Goal: Book appointment/travel/reservation

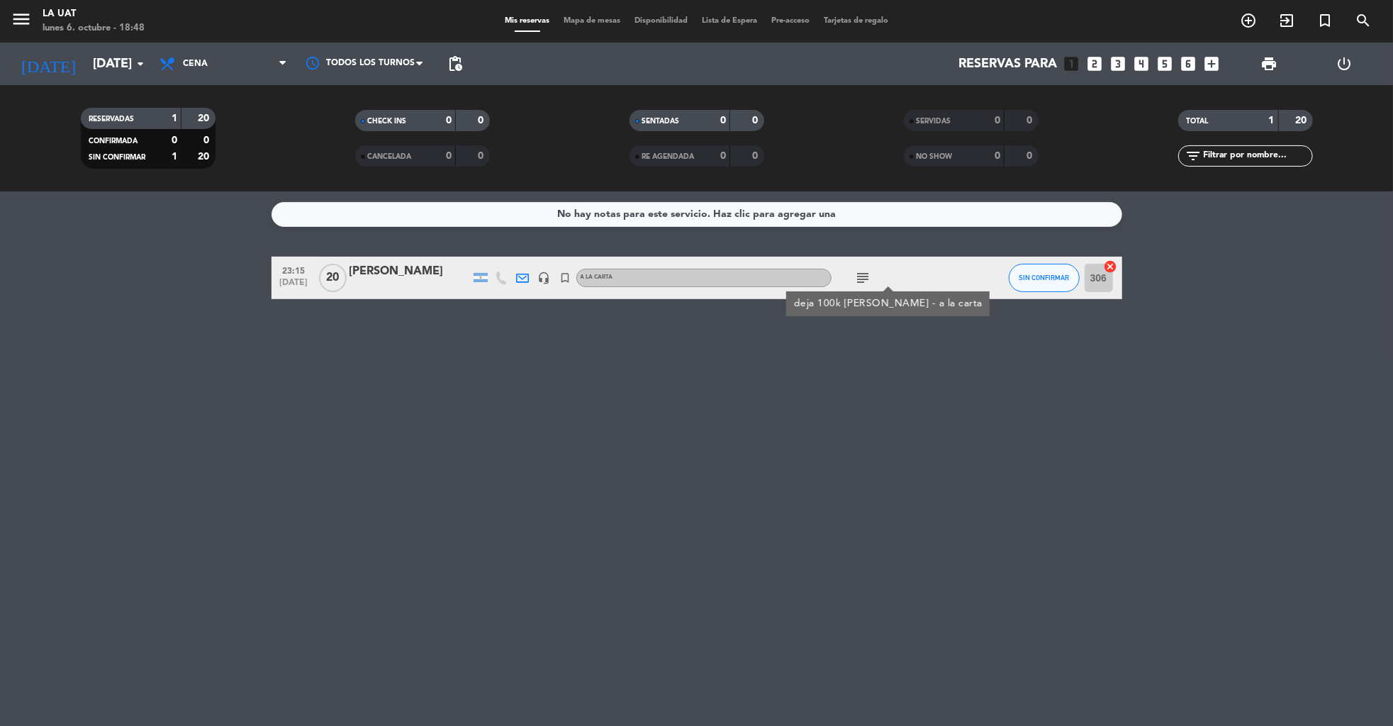
click at [1341, 72] on div "power_settings_new" at bounding box center [1344, 64] width 76 height 43
click at [1345, 63] on icon "power_settings_new" at bounding box center [1344, 63] width 17 height 17
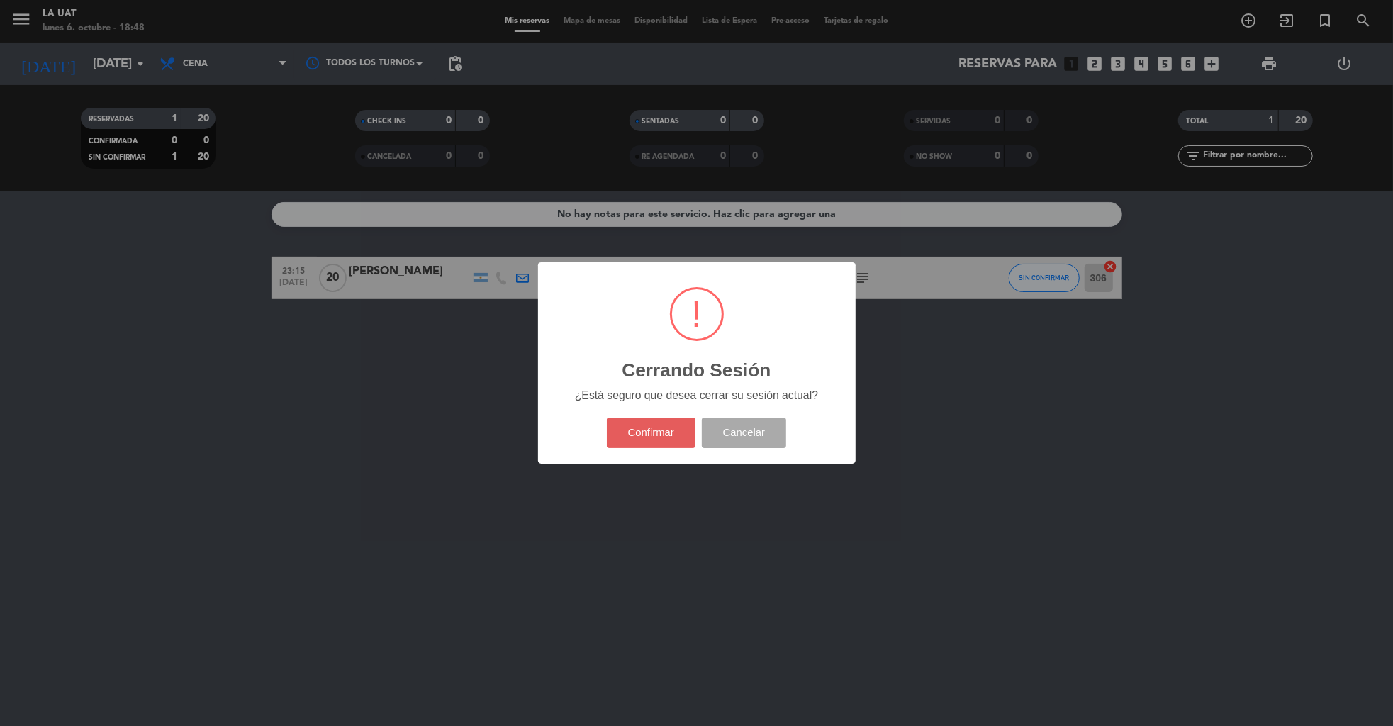
click at [636, 442] on button "Confirmar" at bounding box center [651, 432] width 89 height 30
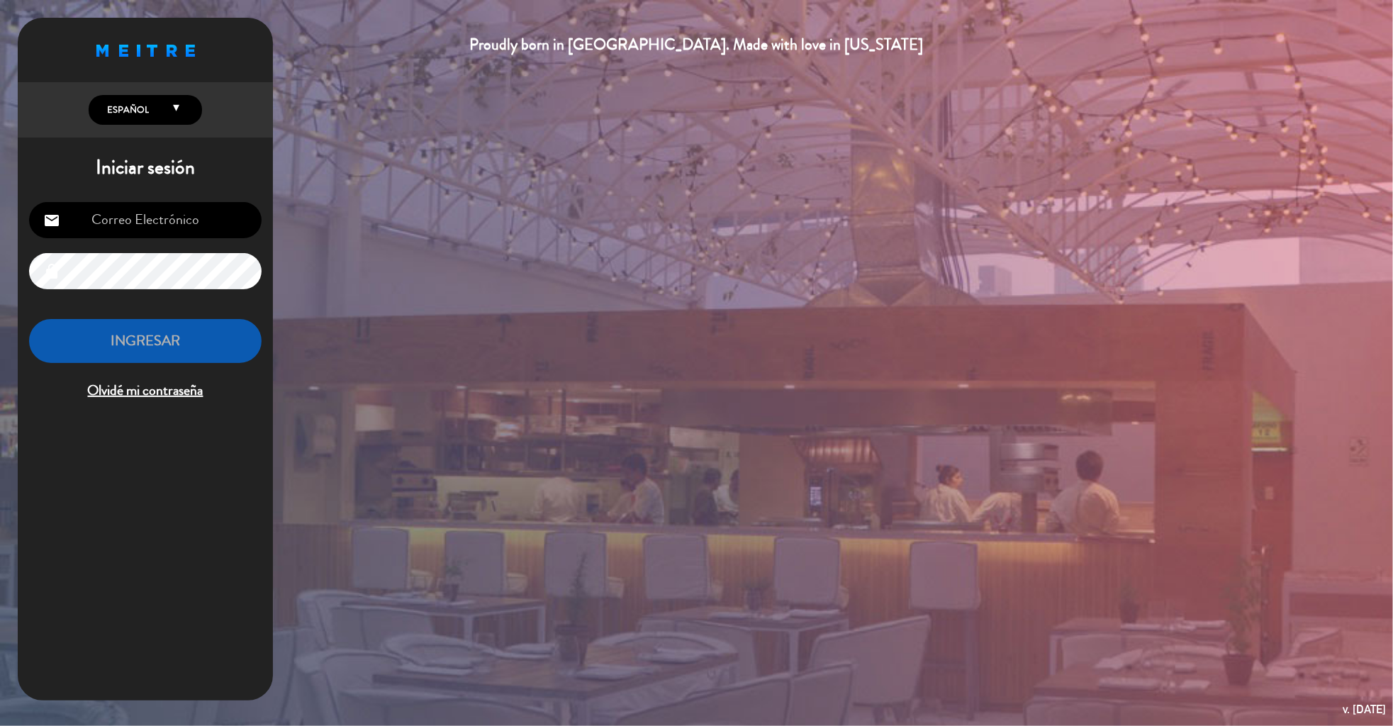
click at [177, 229] on input "email" at bounding box center [145, 220] width 232 height 36
type input "[EMAIL_ADDRESS][DOMAIN_NAME]"
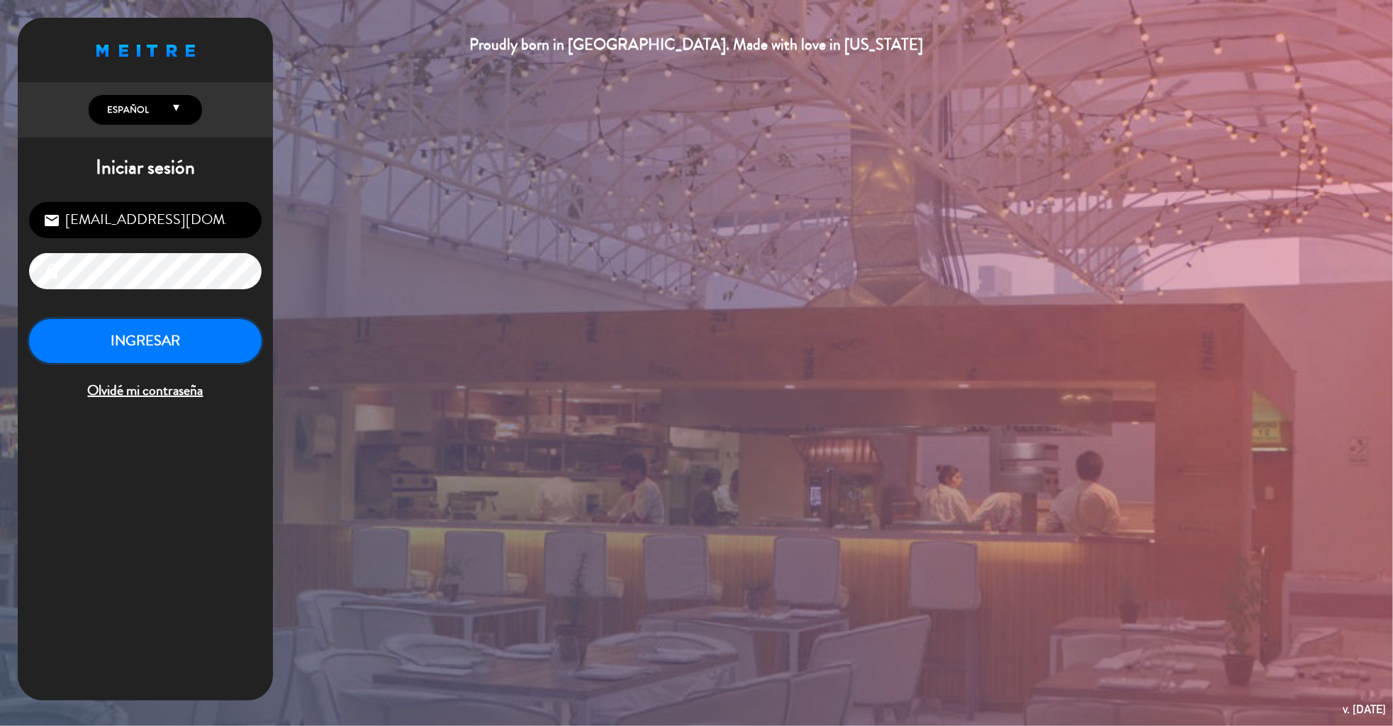
click at [167, 339] on button "INGRESAR" at bounding box center [145, 341] width 232 height 45
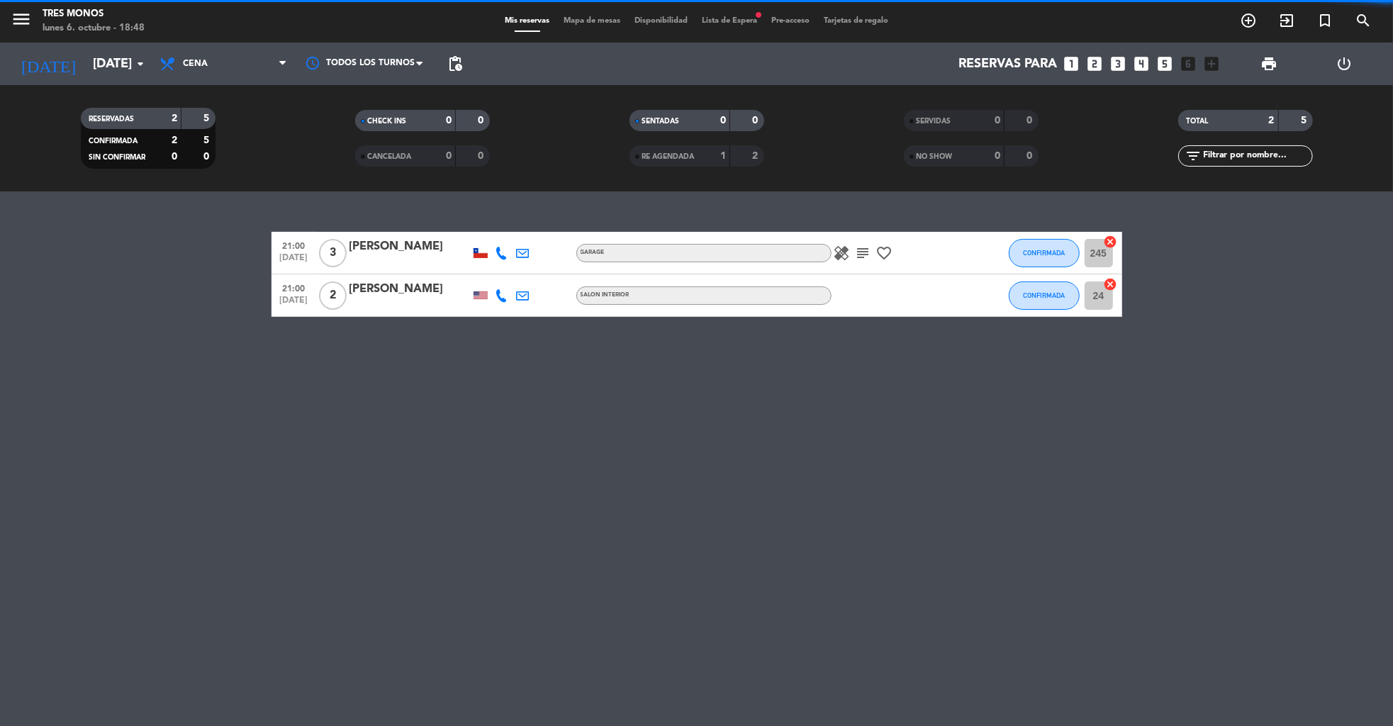
click at [729, 21] on span "Lista de Espera fiber_manual_record" at bounding box center [729, 21] width 69 height 8
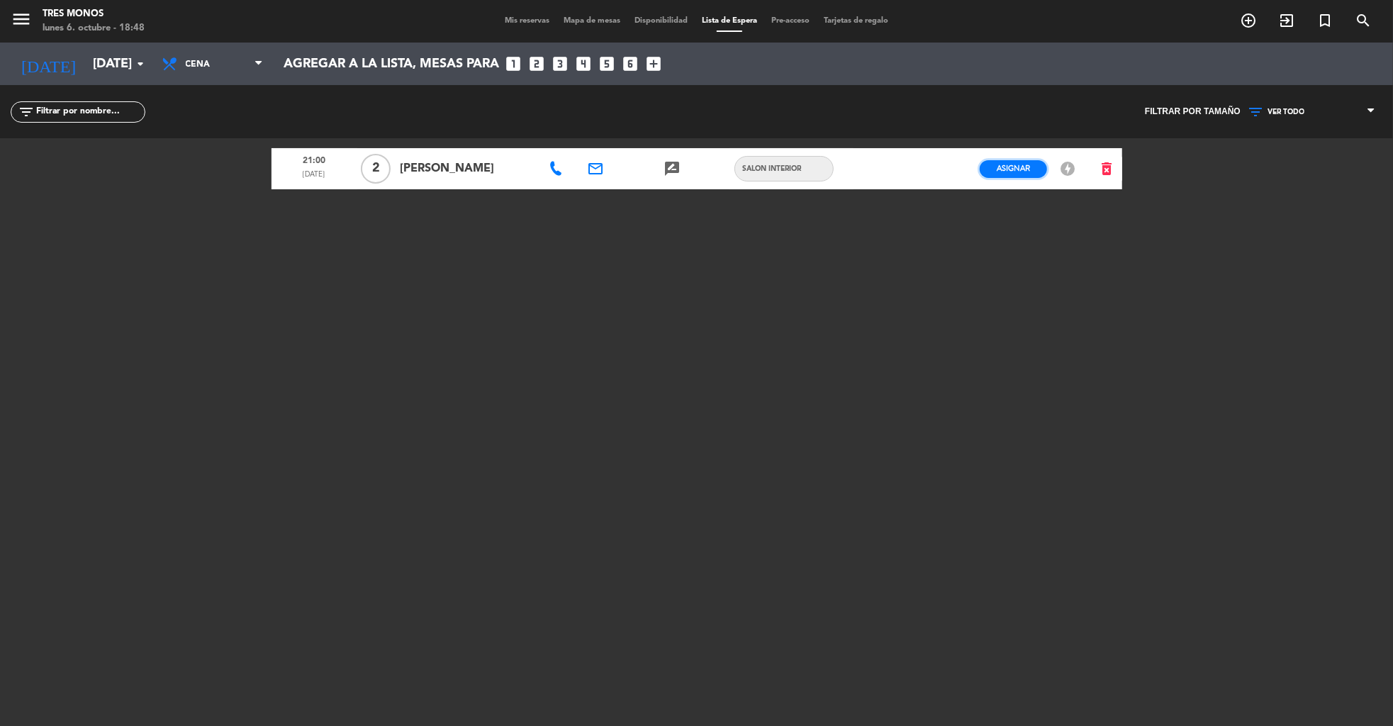
click at [1028, 166] on span "Asignar" at bounding box center [1012, 168] width 33 height 11
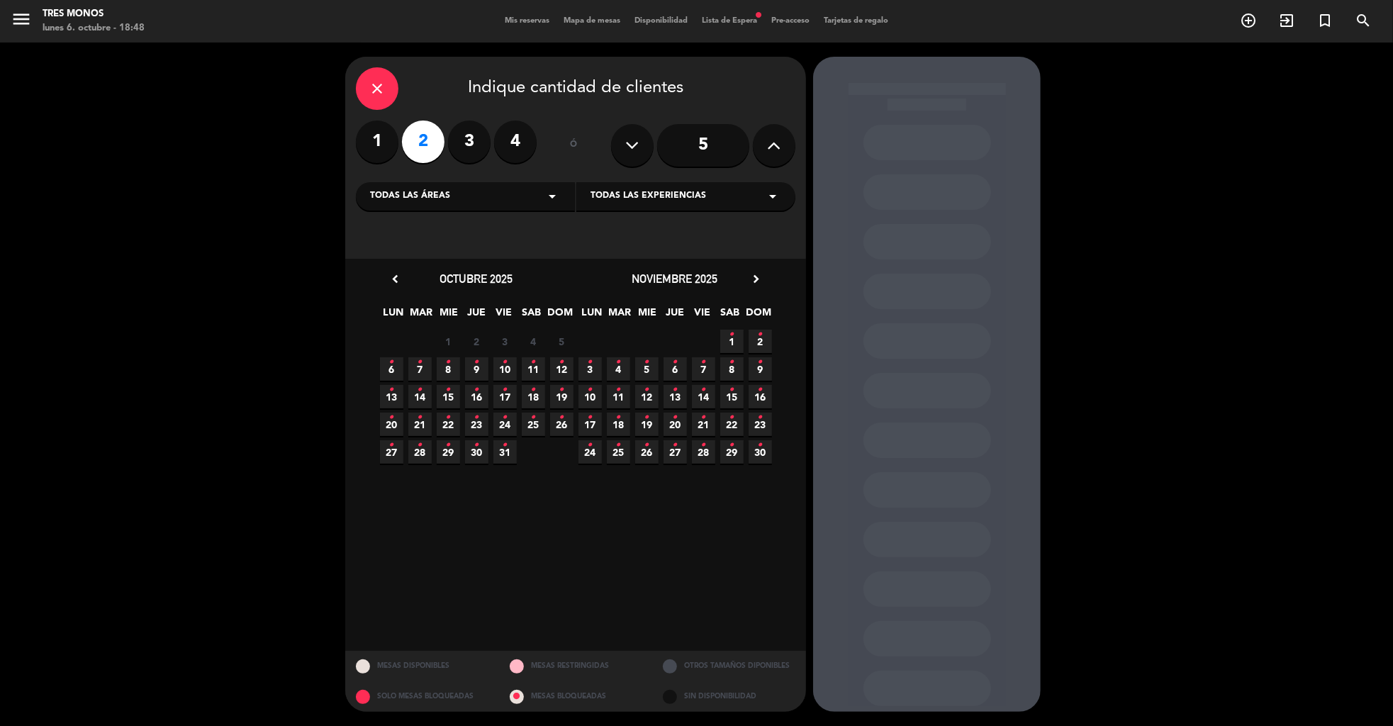
click at [389, 370] on icon "•" at bounding box center [391, 362] width 5 height 23
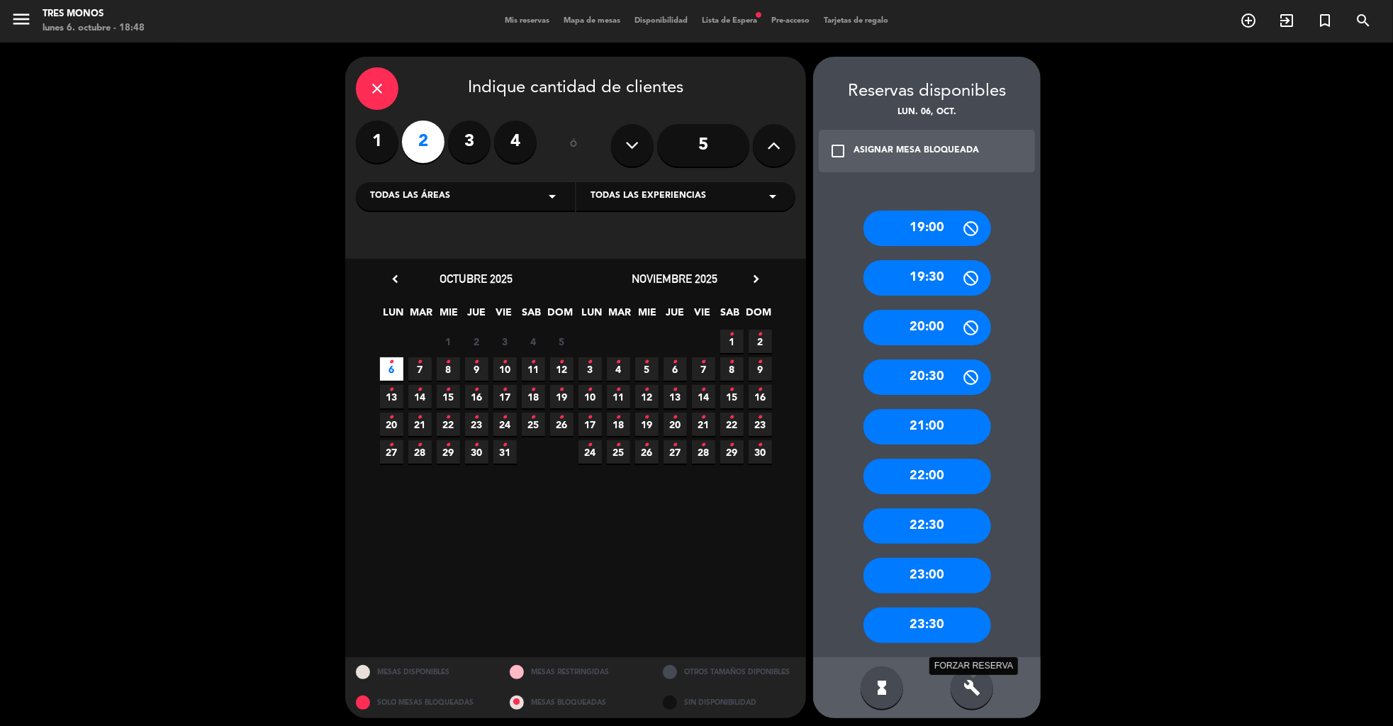
click at [973, 679] on icon "build" at bounding box center [971, 687] width 17 height 17
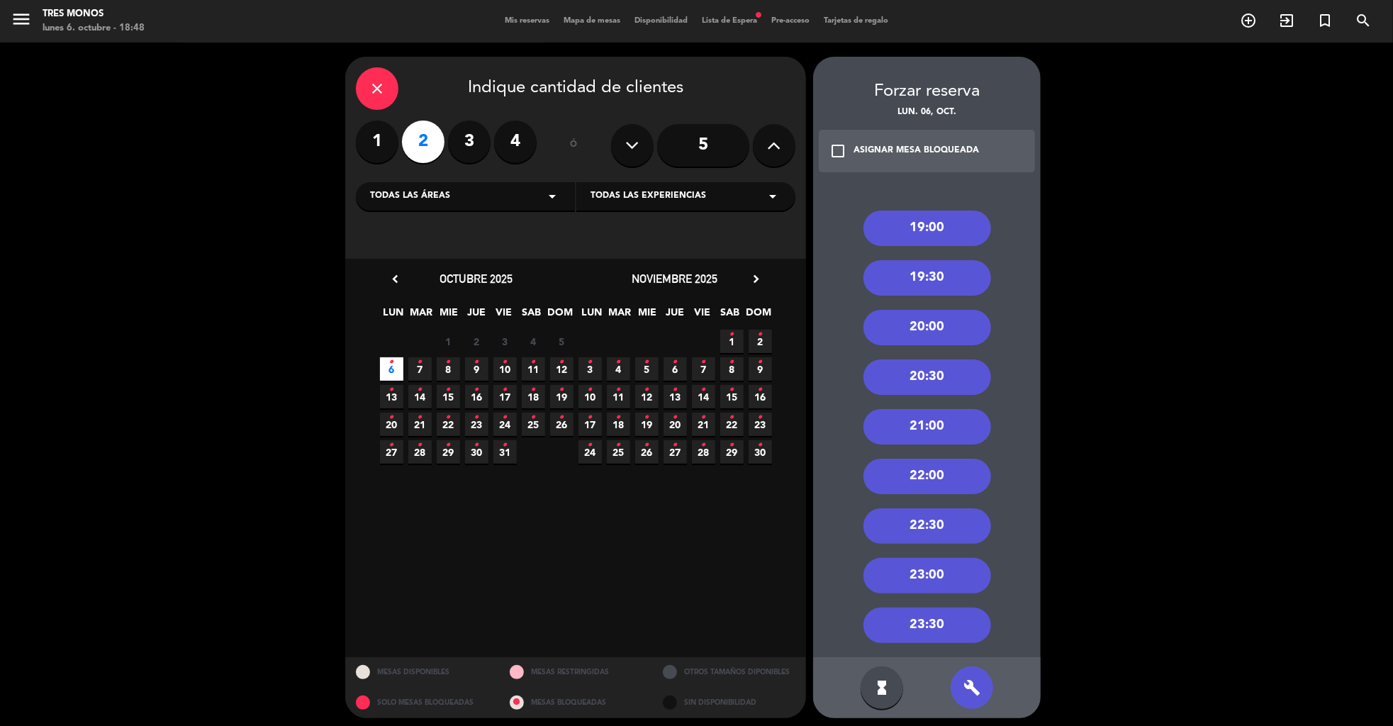
click at [934, 429] on div "21:00" at bounding box center [927, 426] width 128 height 35
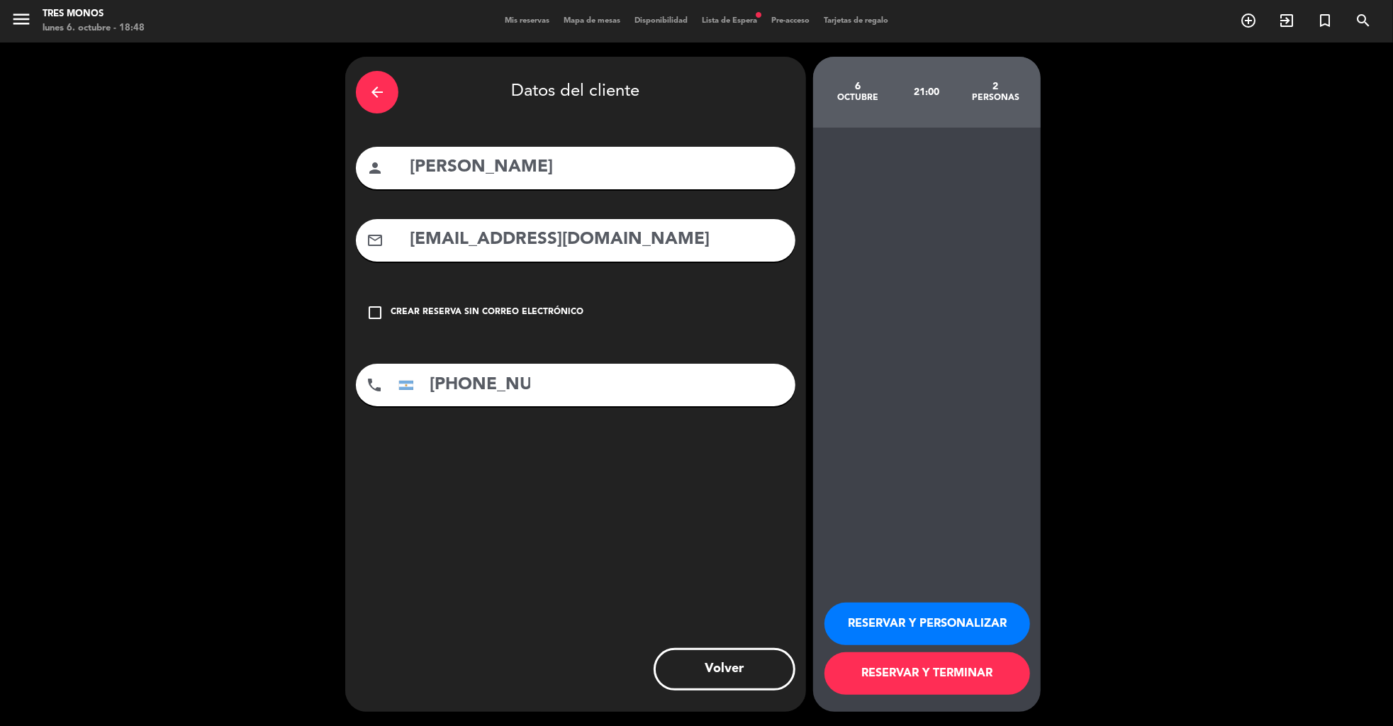
click at [877, 677] on button "RESERVAR Y TERMINAR" at bounding box center [927, 673] width 206 height 43
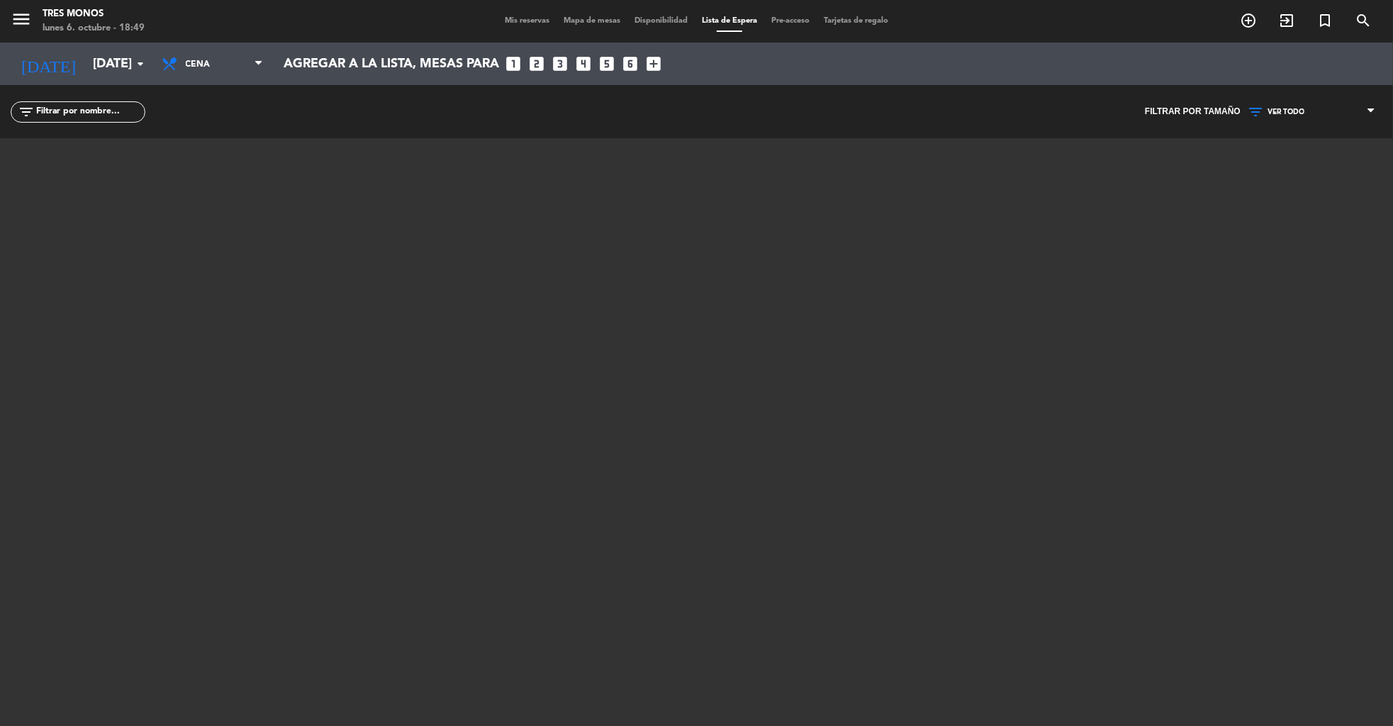
click at [508, 23] on span "Mis reservas" at bounding box center [527, 21] width 59 height 8
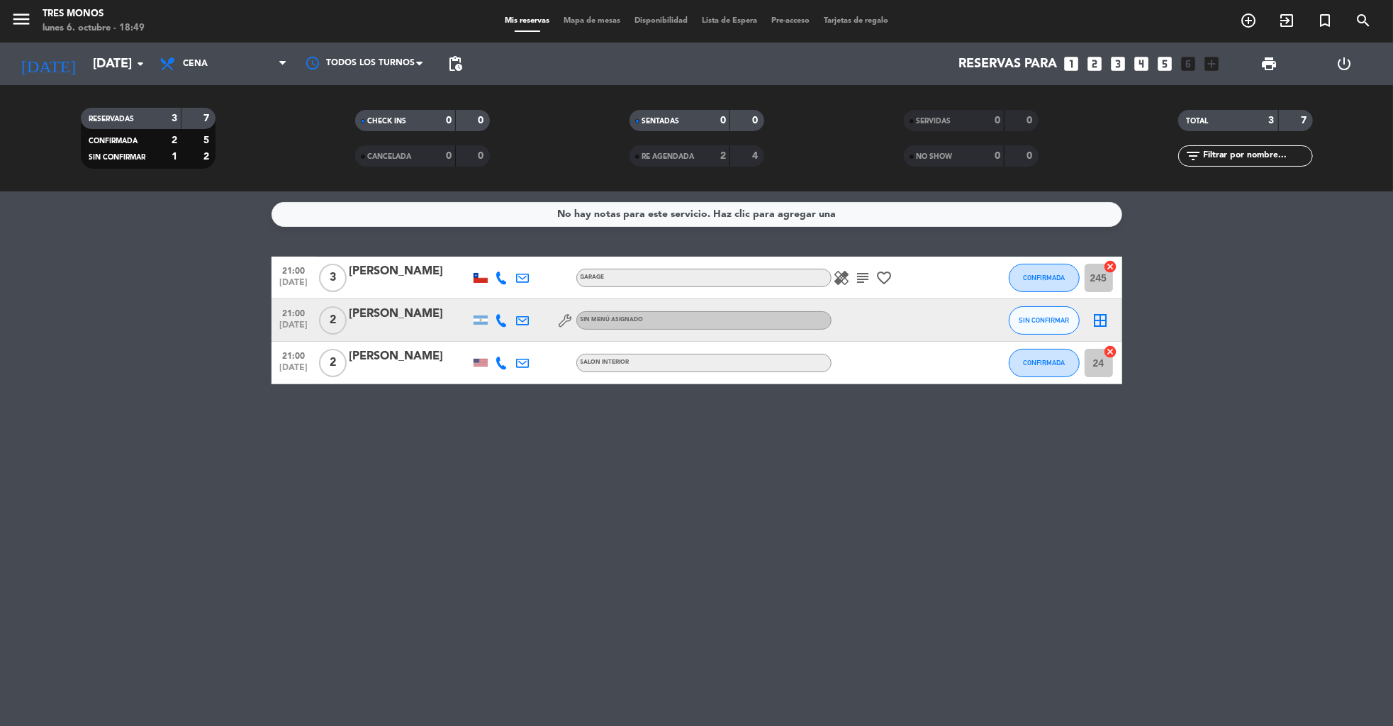
click at [1103, 320] on icon "border_all" at bounding box center [1100, 320] width 17 height 17
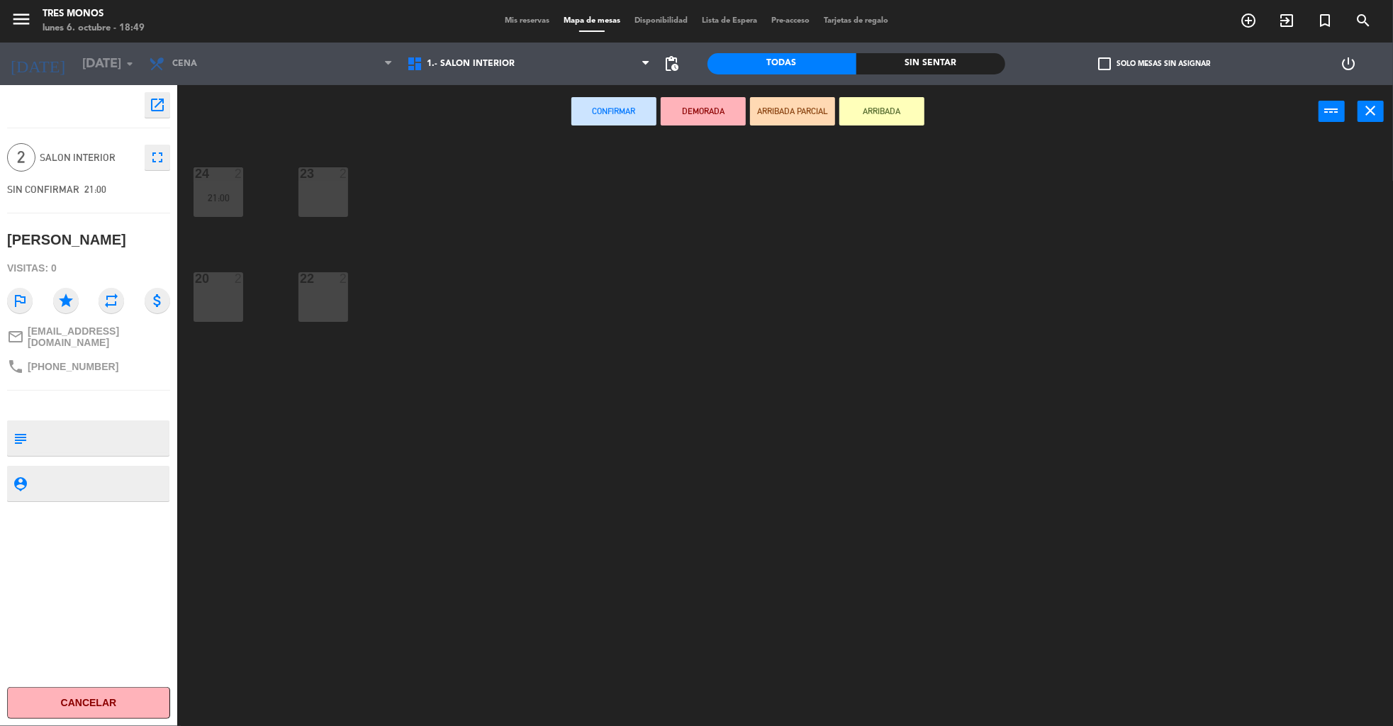
click at [322, 199] on div "23 2" at bounding box center [323, 192] width 50 height 50
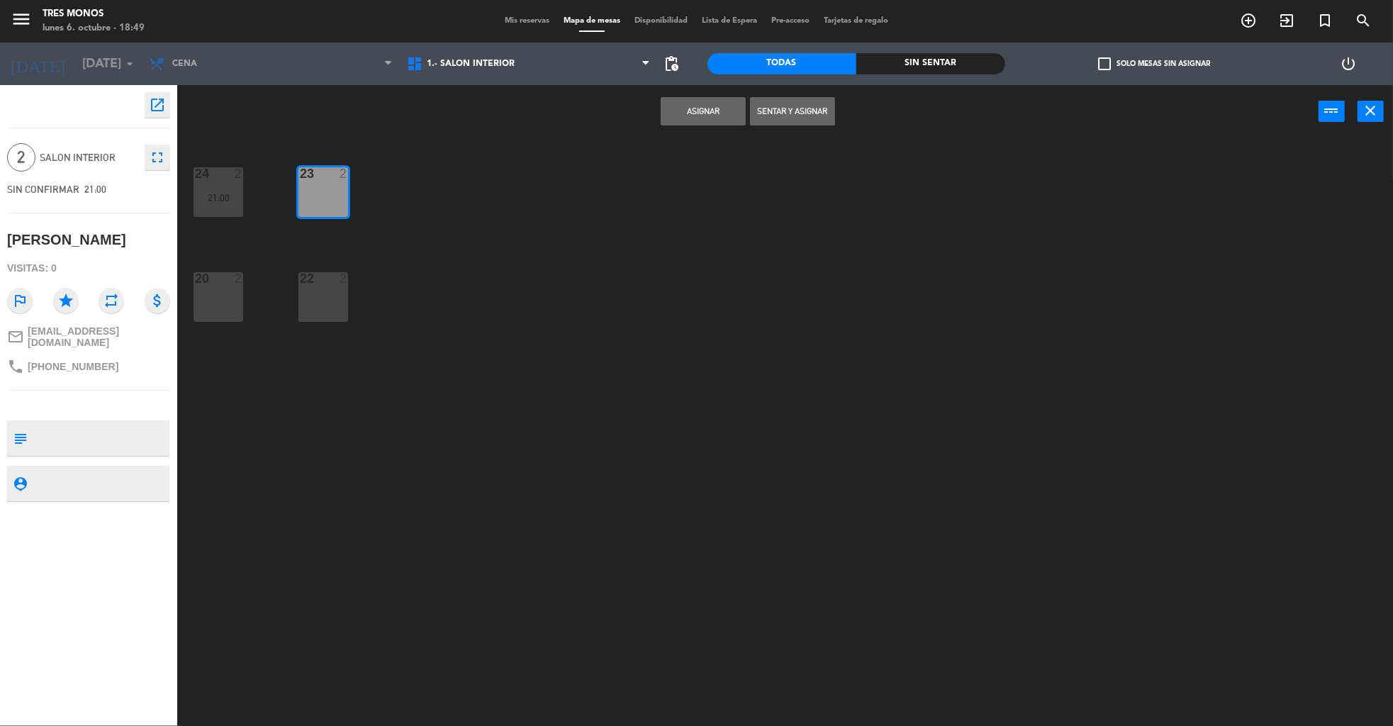
click at [707, 121] on button "Asignar" at bounding box center [702, 111] width 85 height 28
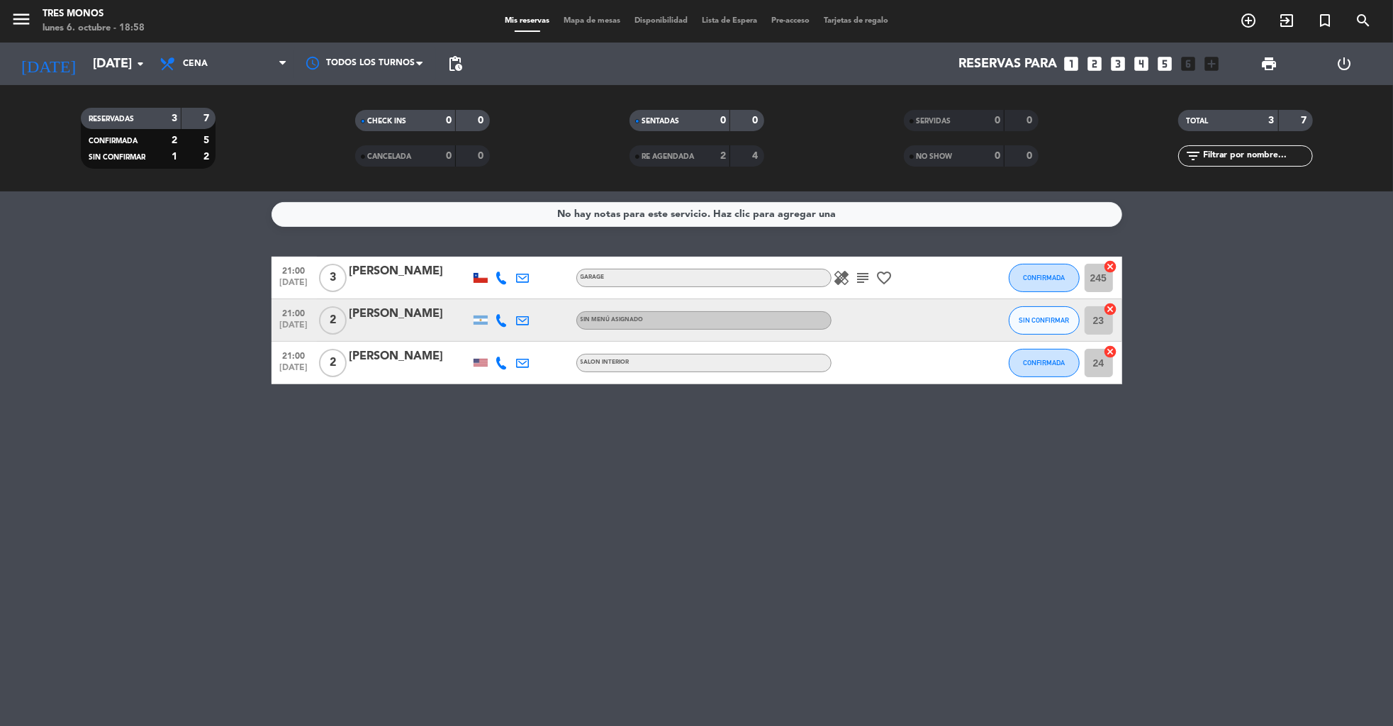
click at [1343, 61] on icon "power_settings_new" at bounding box center [1344, 63] width 17 height 17
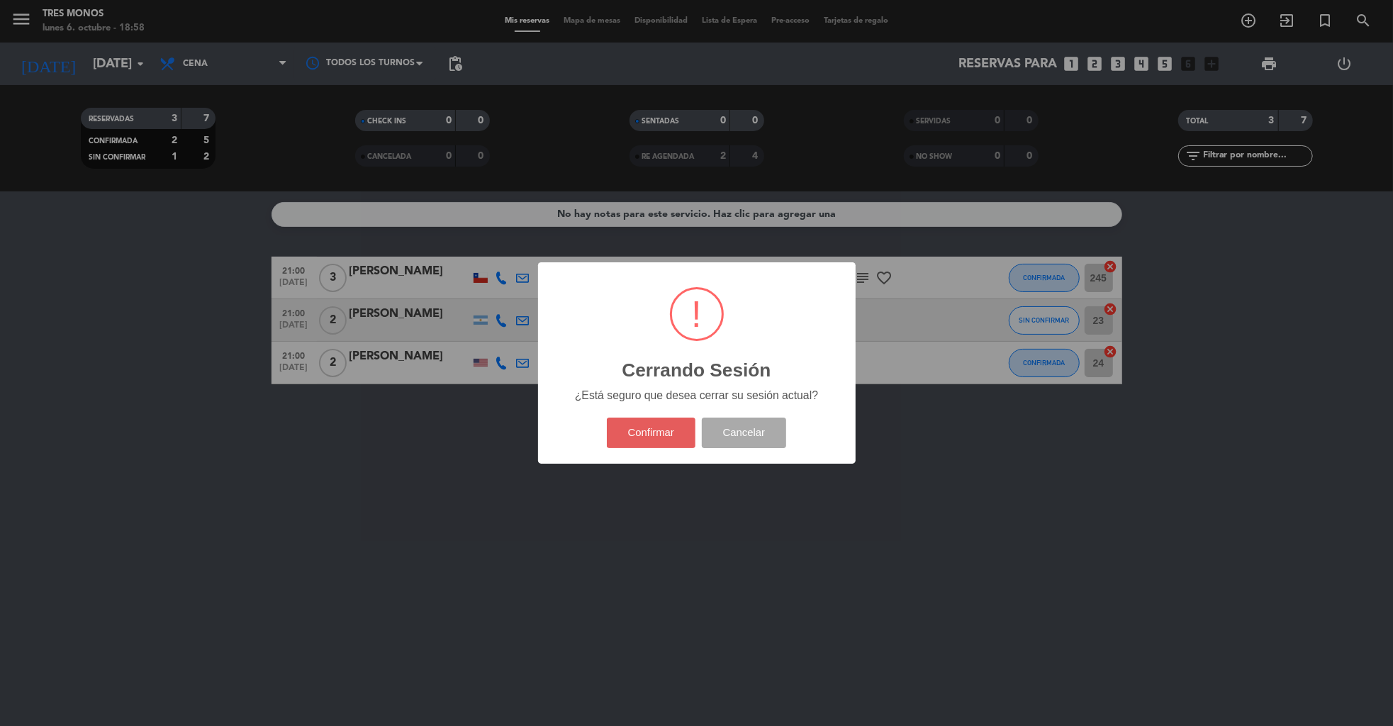
click at [644, 444] on button "Confirmar" at bounding box center [651, 432] width 89 height 30
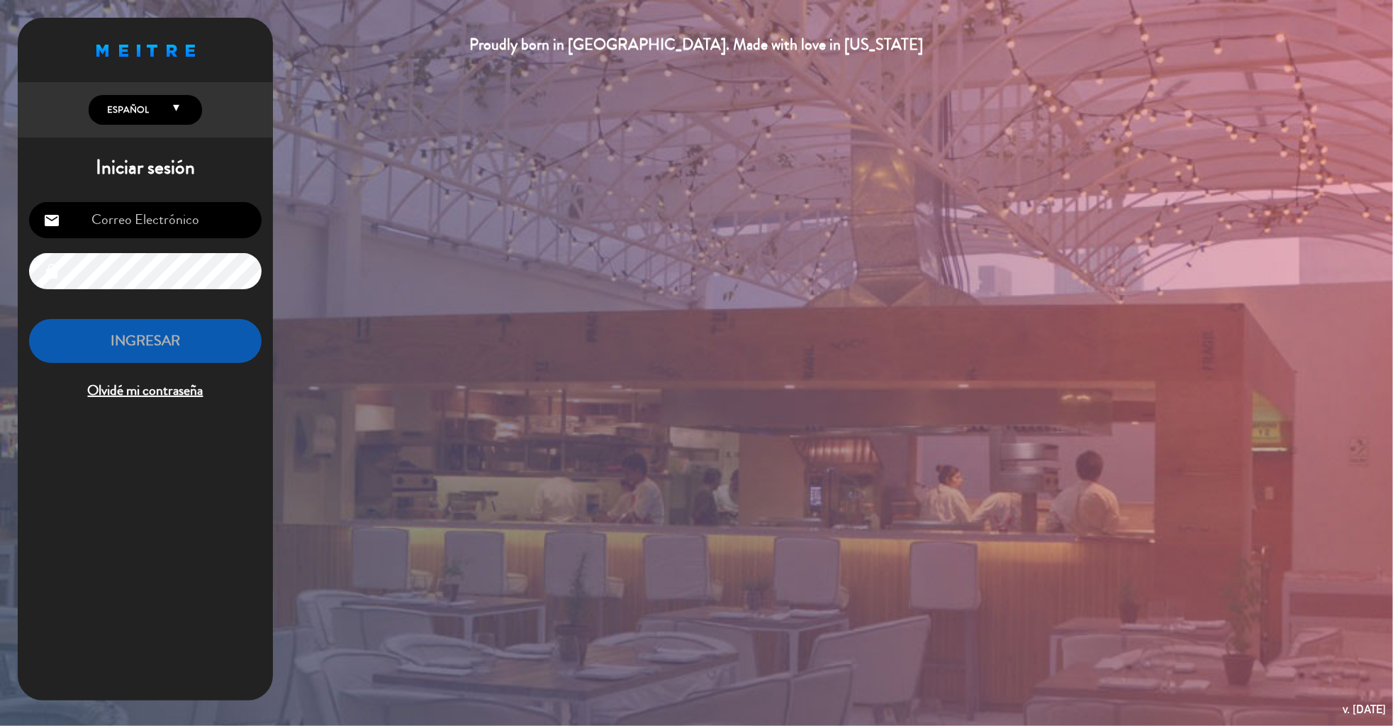
click at [125, 221] on input "email" at bounding box center [145, 220] width 232 height 36
type input "[EMAIL_ADDRESS][DOMAIN_NAME]"
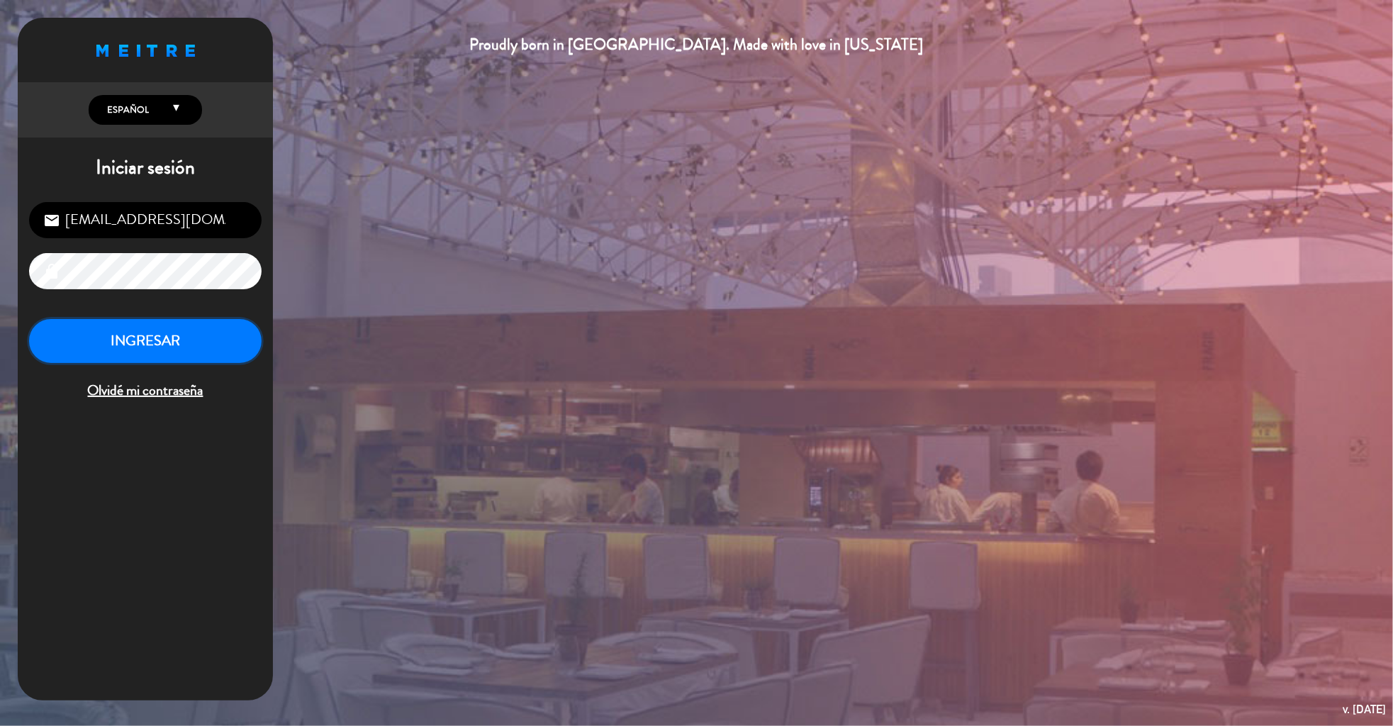
click at [182, 344] on button "INGRESAR" at bounding box center [145, 341] width 232 height 45
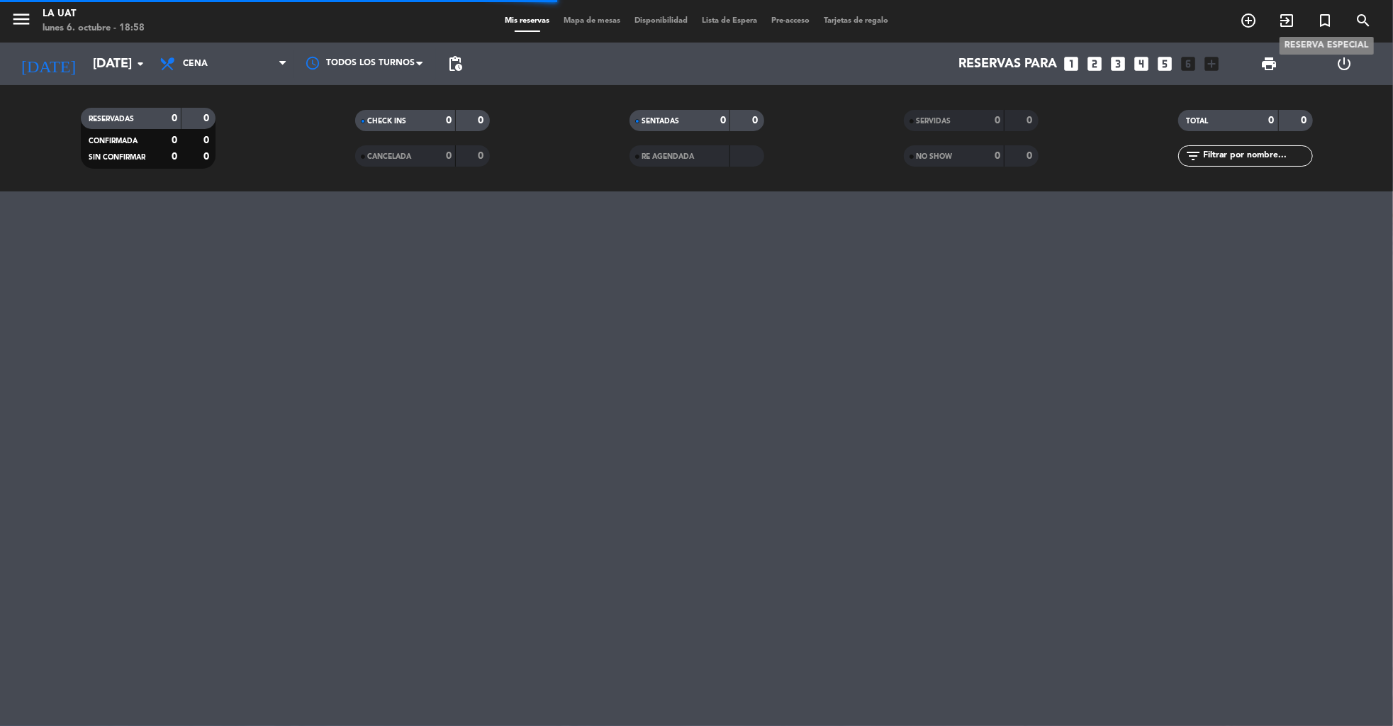
click at [1329, 20] on icon "turned_in_not" at bounding box center [1324, 20] width 17 height 17
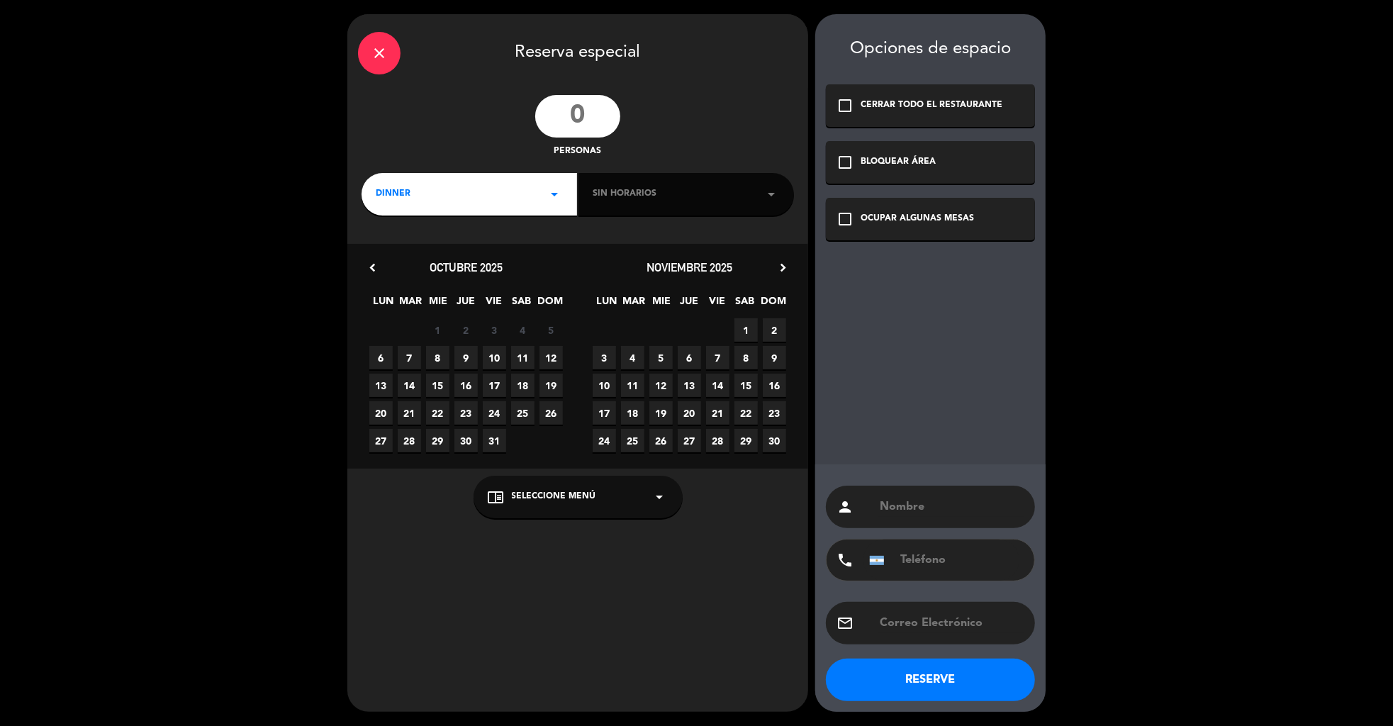
click at [551, 109] on input "number" at bounding box center [577, 116] width 85 height 43
type input "20"
click at [463, 189] on div "DINNER arrow_drop_down" at bounding box center [468, 194] width 215 height 43
click at [604, 201] on div "Sin horarios arrow_drop_down" at bounding box center [685, 194] width 215 height 43
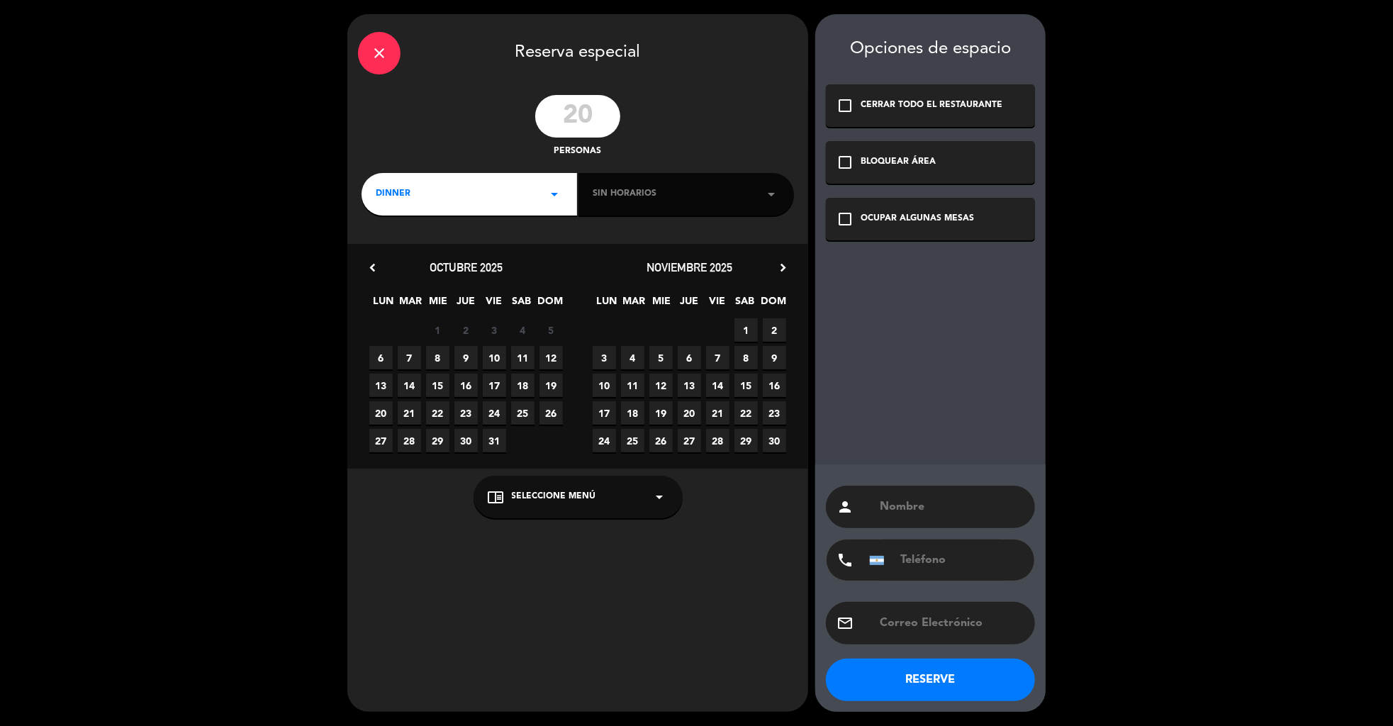
click at [463, 361] on span "9" at bounding box center [465, 357] width 23 height 23
click at [624, 186] on div "Sin horarios arrow_drop_down" at bounding box center [685, 194] width 215 height 43
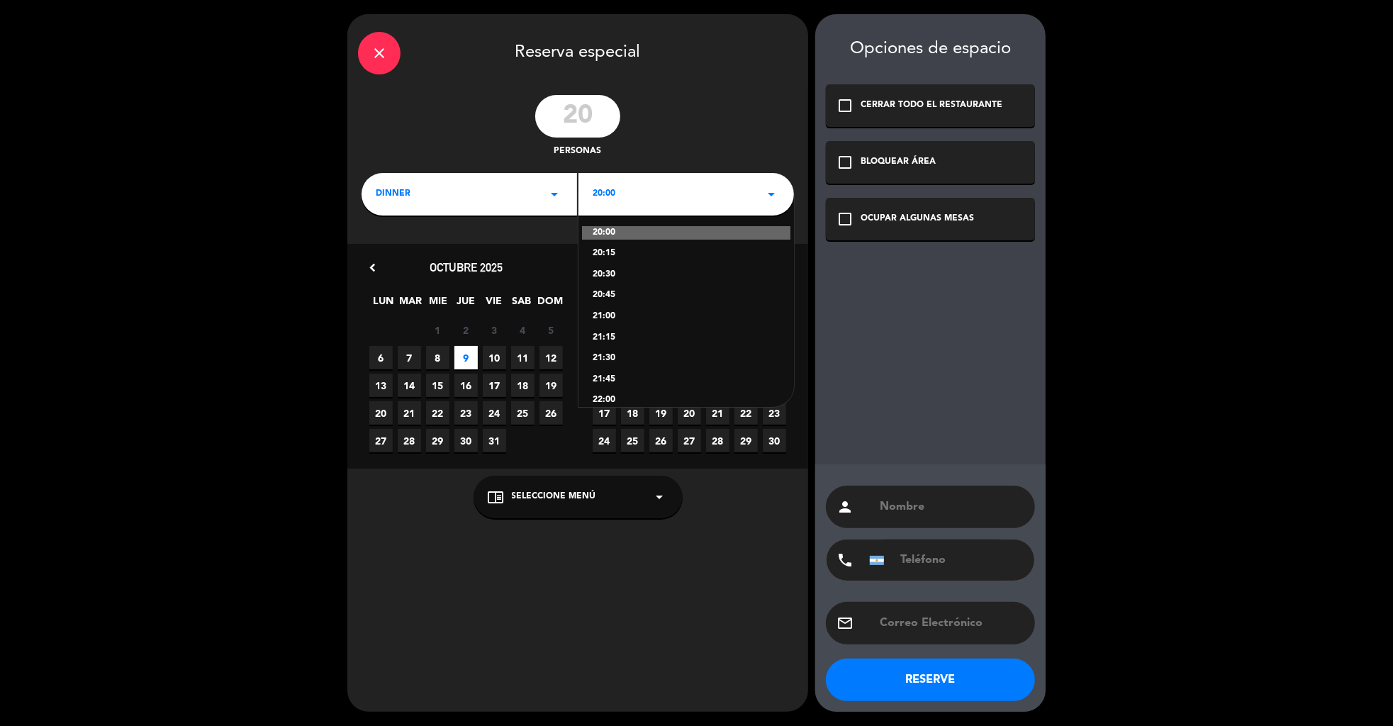
click at [609, 394] on div "22:00" at bounding box center [685, 400] width 187 height 14
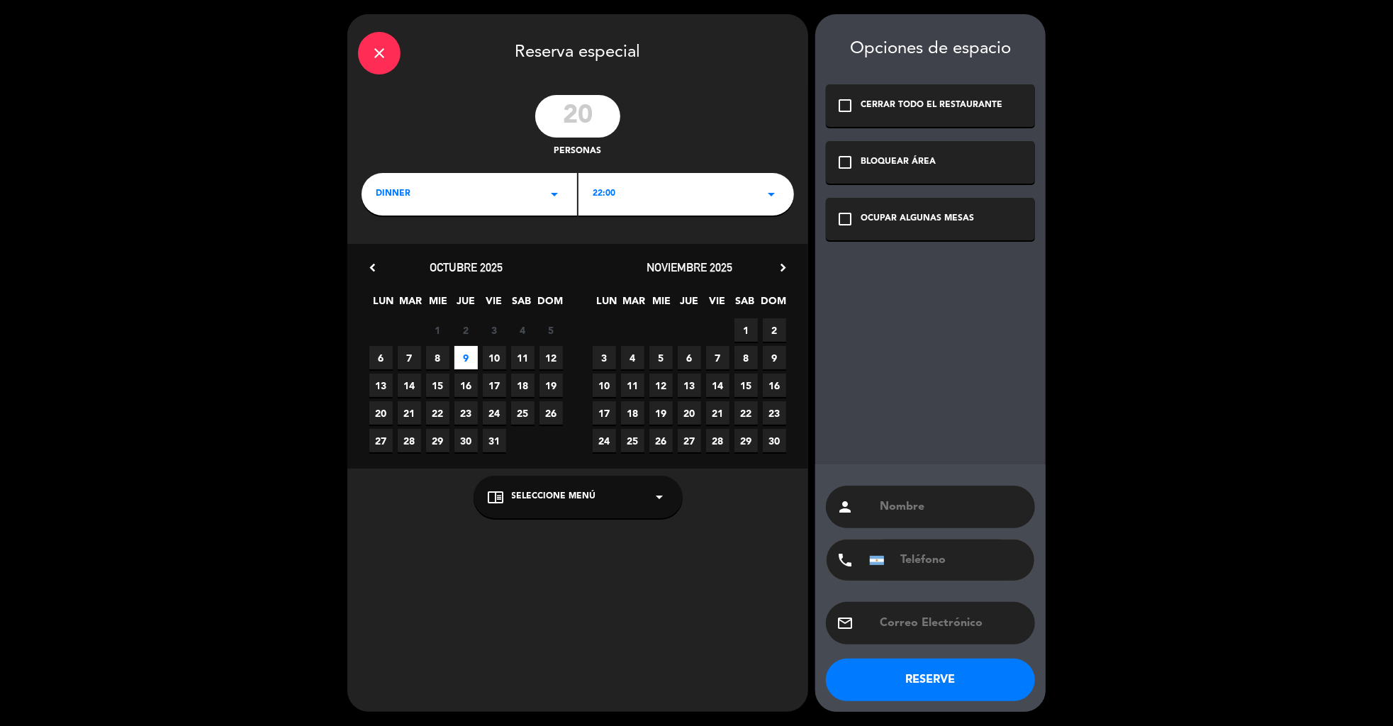
click at [553, 505] on div "chrome_reader_mode Seleccione Menú arrow_drop_down" at bounding box center [577, 497] width 209 height 43
click at [500, 461] on div "A LA CARTA" at bounding box center [578, 462] width 181 height 14
click at [900, 222] on div "OCUPAR ALGUNAS MESAS" at bounding box center [916, 219] width 113 height 14
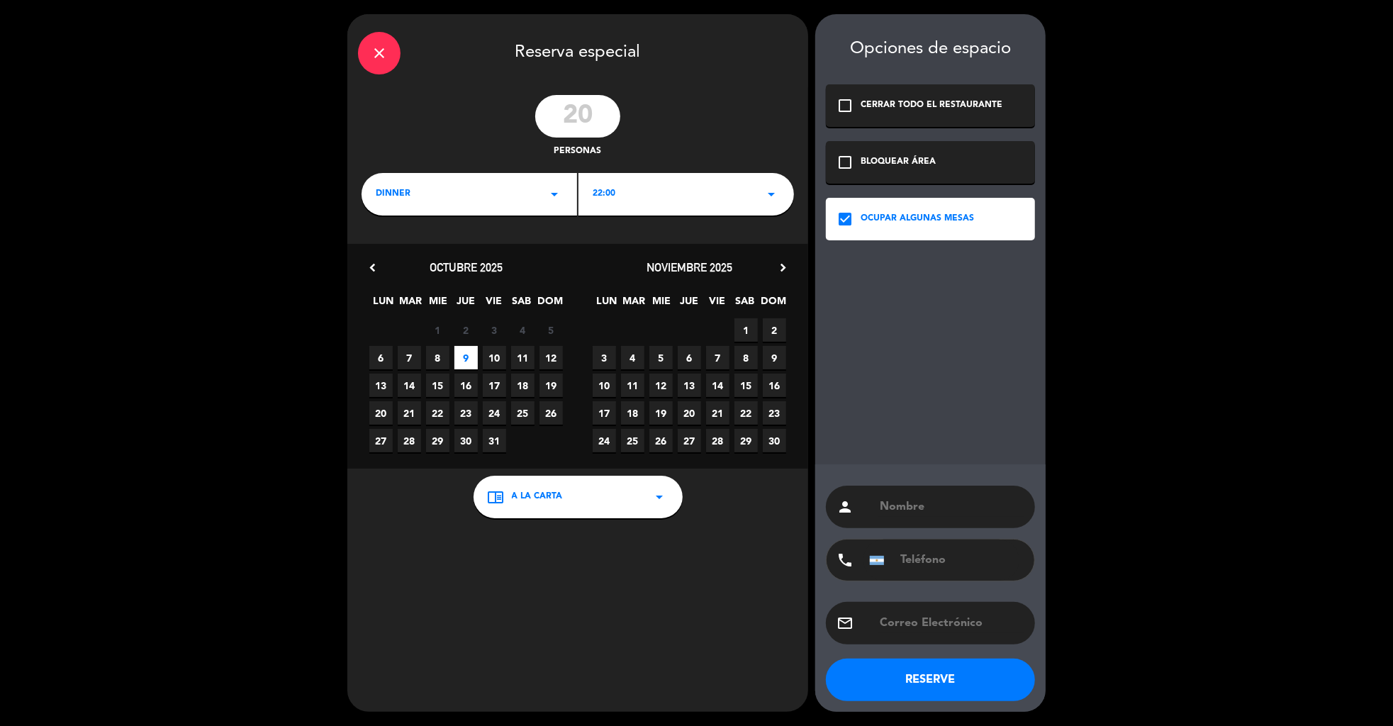
click at [923, 625] on input "text" at bounding box center [951, 623] width 146 height 20
paste input "[EMAIL_ADDRESS][PERSON_NAME][DOMAIN_NAME]"
type input "[EMAIL_ADDRESS][PERSON_NAME][DOMAIN_NAME]"
click at [933, 502] on input "text" at bounding box center [951, 507] width 146 height 20
paste input "[PERSON_NAME]"
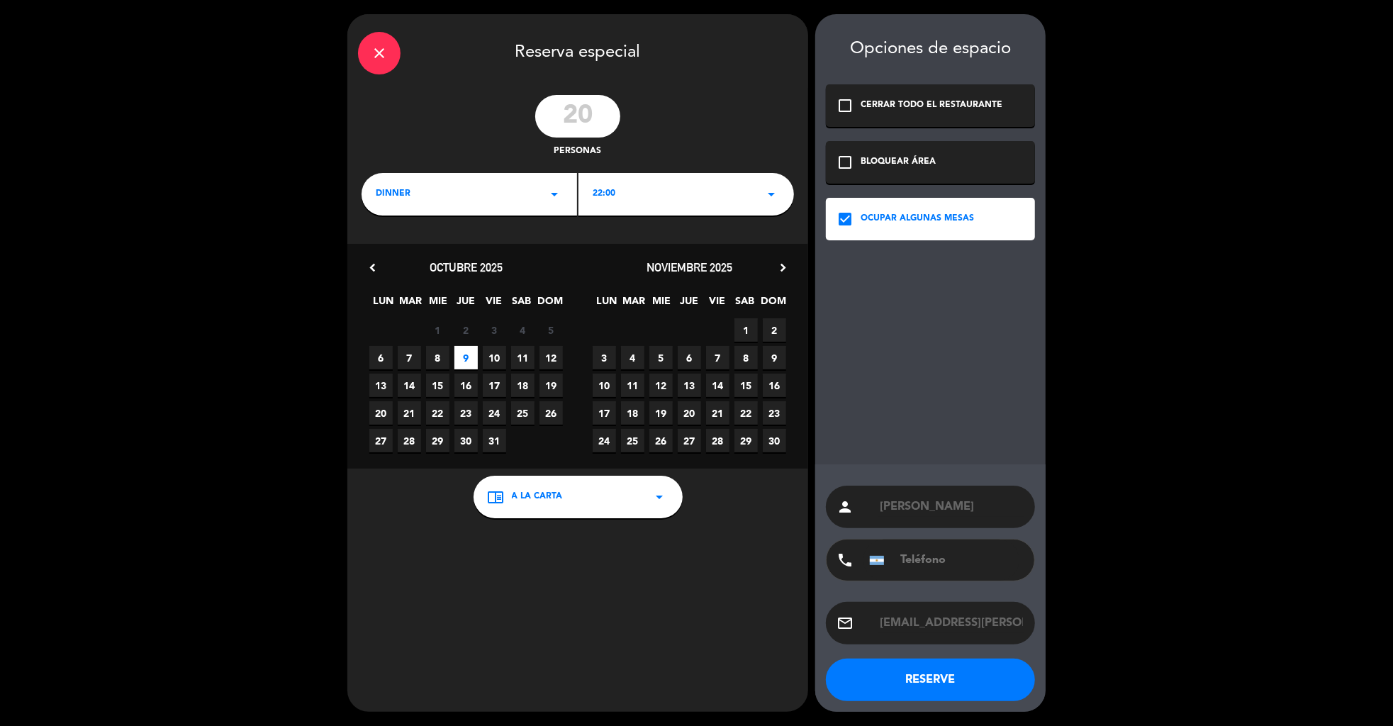
type input "[PERSON_NAME]"
click at [916, 678] on button "RESERVE" at bounding box center [930, 679] width 209 height 43
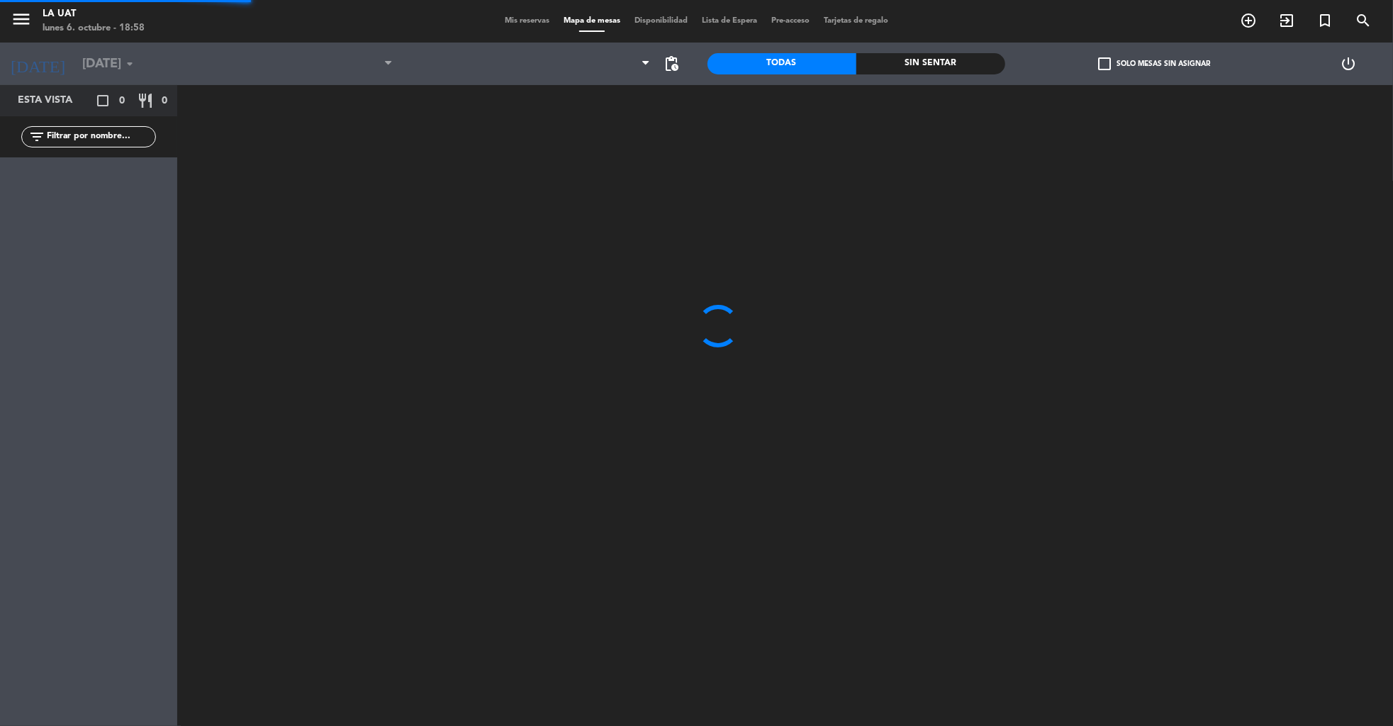
type input "[DEMOGRAPHIC_DATA][DATE]"
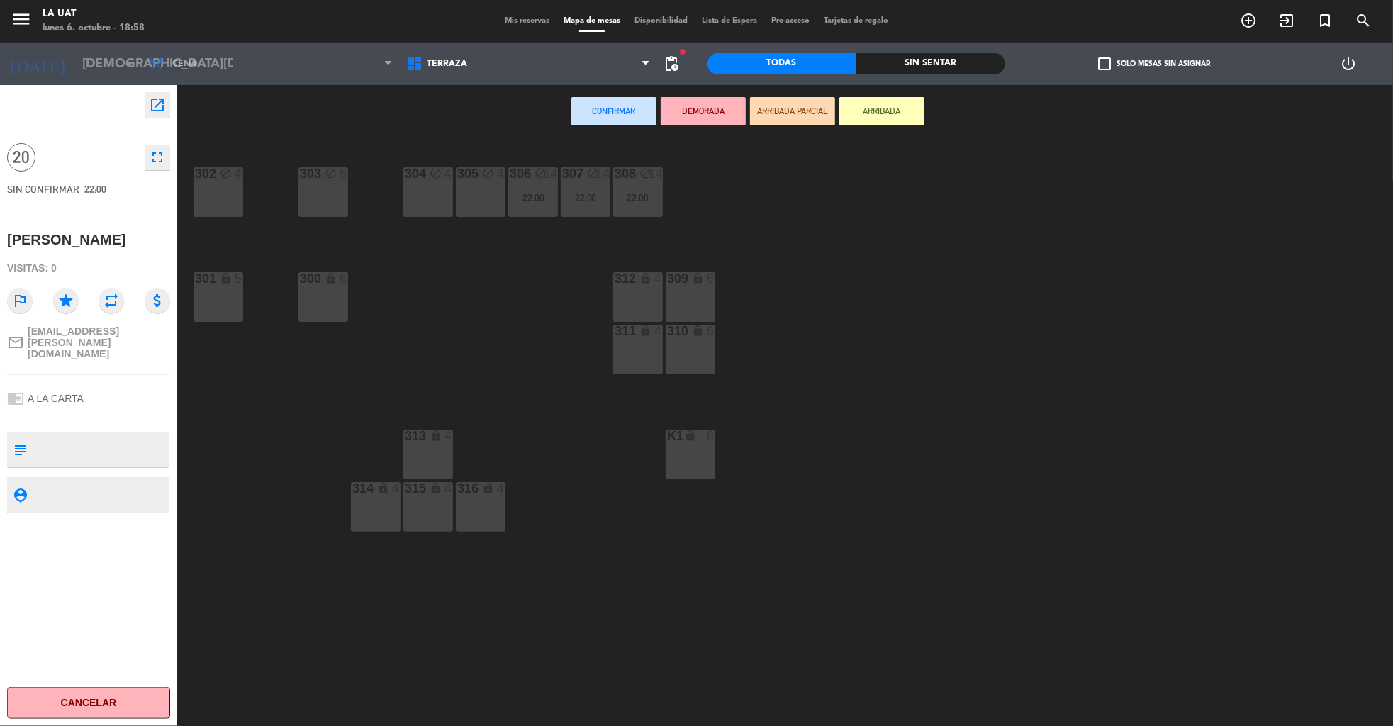
click at [96, 434] on textarea at bounding box center [100, 449] width 135 height 30
type textarea "deja 100k [PERSON_NAME]-"
click at [136, 385] on div "chrome_reader_mode A LA CARTA" at bounding box center [88, 398] width 163 height 27
click at [486, 207] on div "305 block 4" at bounding box center [481, 192] width 50 height 50
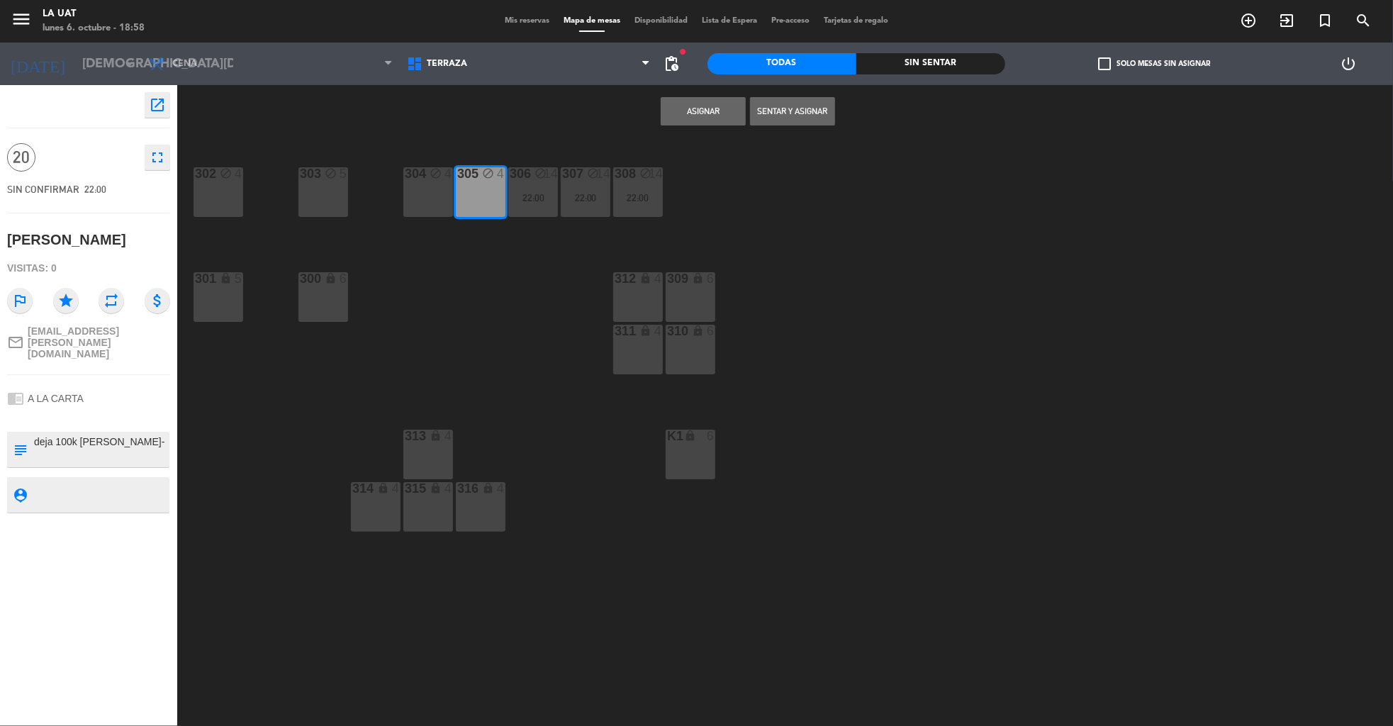
click at [428, 196] on div "304 block 4" at bounding box center [428, 192] width 50 height 50
click at [332, 190] on div "303 block 5" at bounding box center [323, 192] width 50 height 50
click at [208, 180] on div "block" at bounding box center [217, 173] width 23 height 13
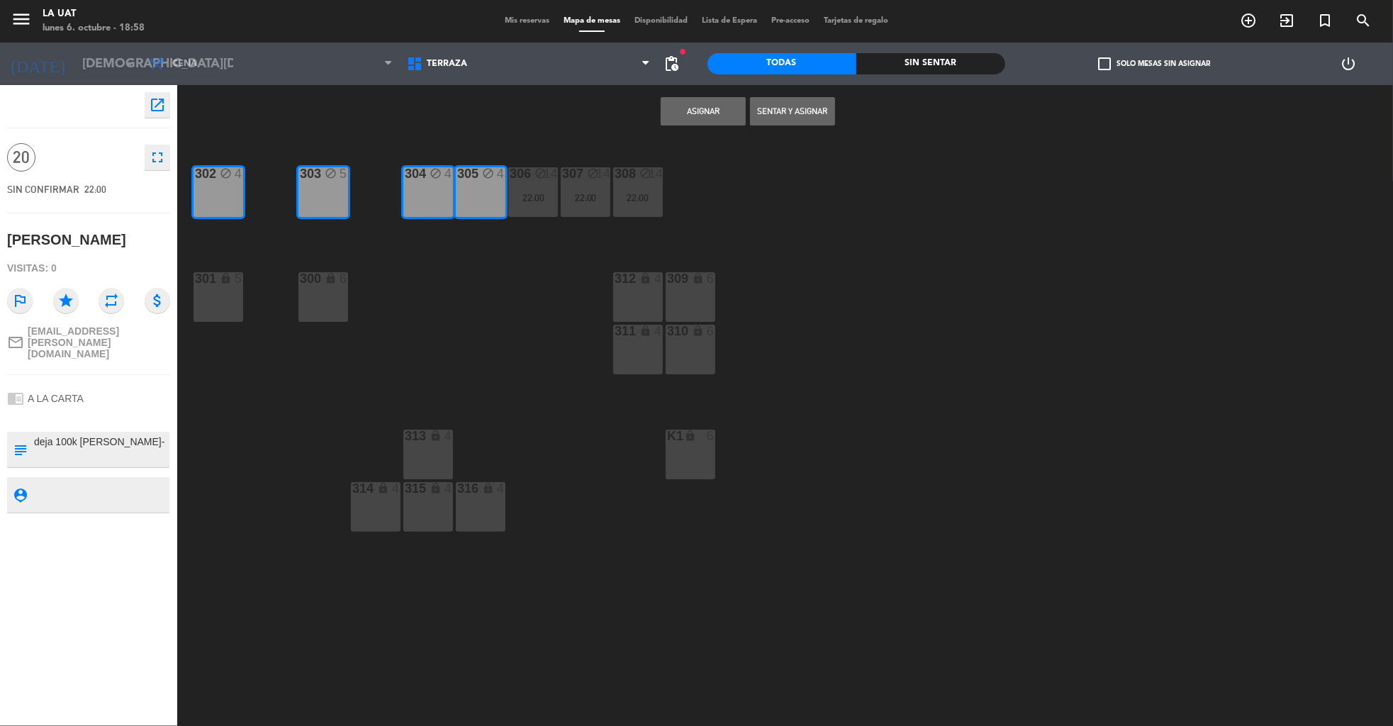
click at [680, 110] on button "Asignar" at bounding box center [702, 111] width 85 height 28
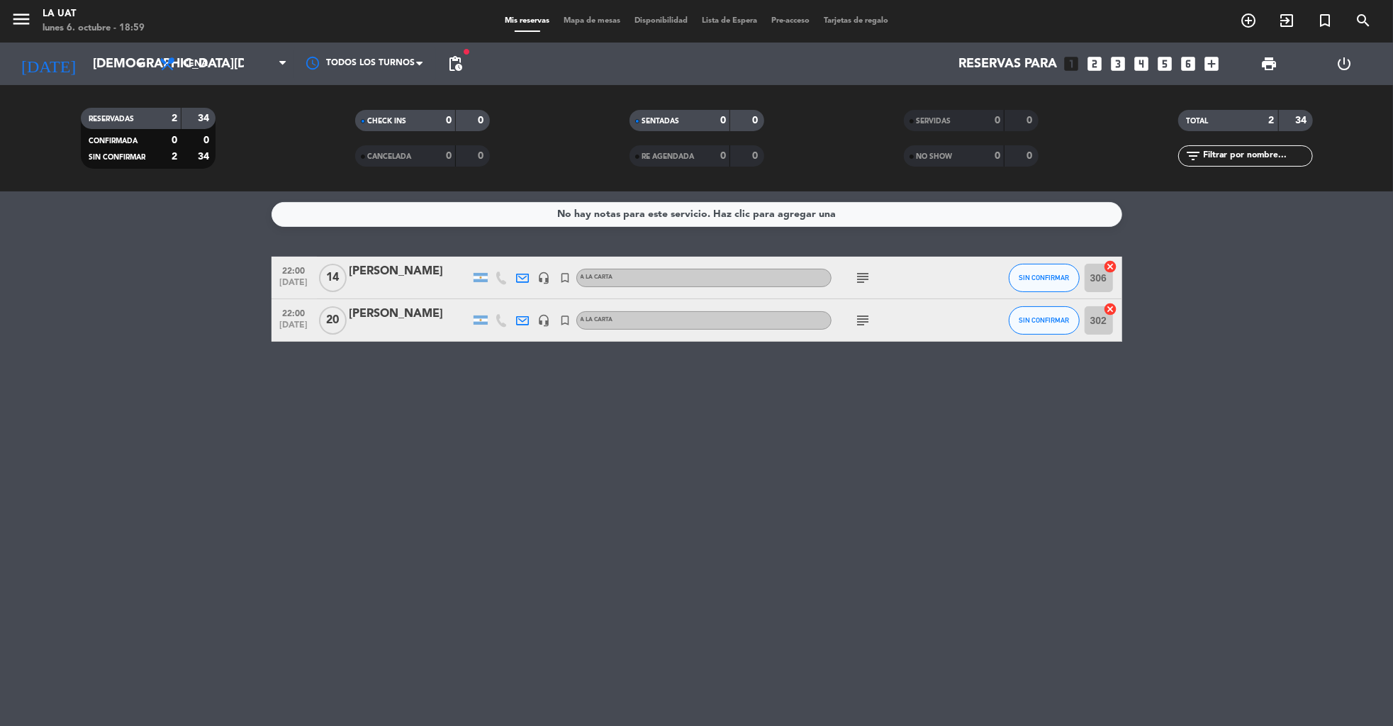
click at [381, 322] on div "[PERSON_NAME]" at bounding box center [409, 314] width 120 height 18
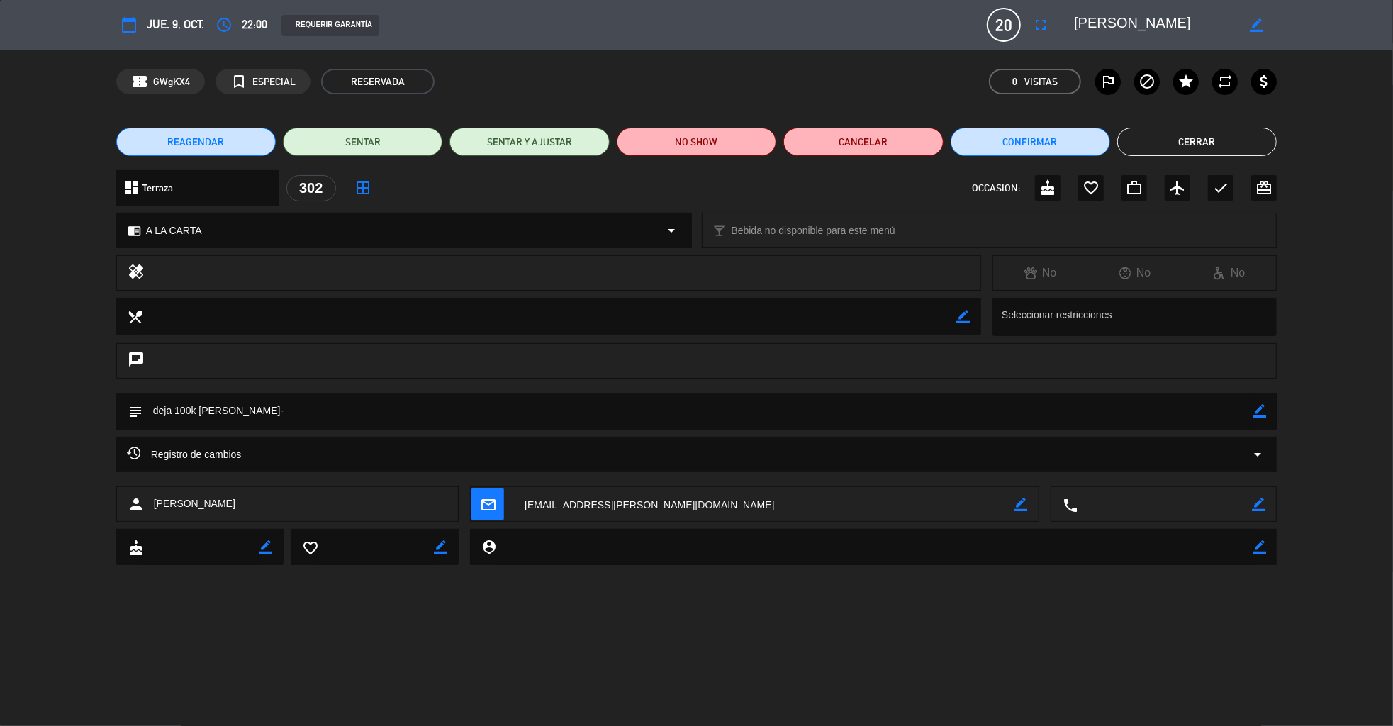
click at [1261, 410] on icon "border_color" at bounding box center [1258, 410] width 13 height 13
click at [884, 427] on textarea at bounding box center [697, 411] width 1111 height 36
type textarea "deja 100k [PERSON_NAME]- quiere que este monto sea para consumiciones, asi le d…"
click at [1262, 407] on icon at bounding box center [1258, 410] width 13 height 13
click at [1210, 142] on button "Cerrar" at bounding box center [1196, 142] width 159 height 28
